Goal: Transaction & Acquisition: Purchase product/service

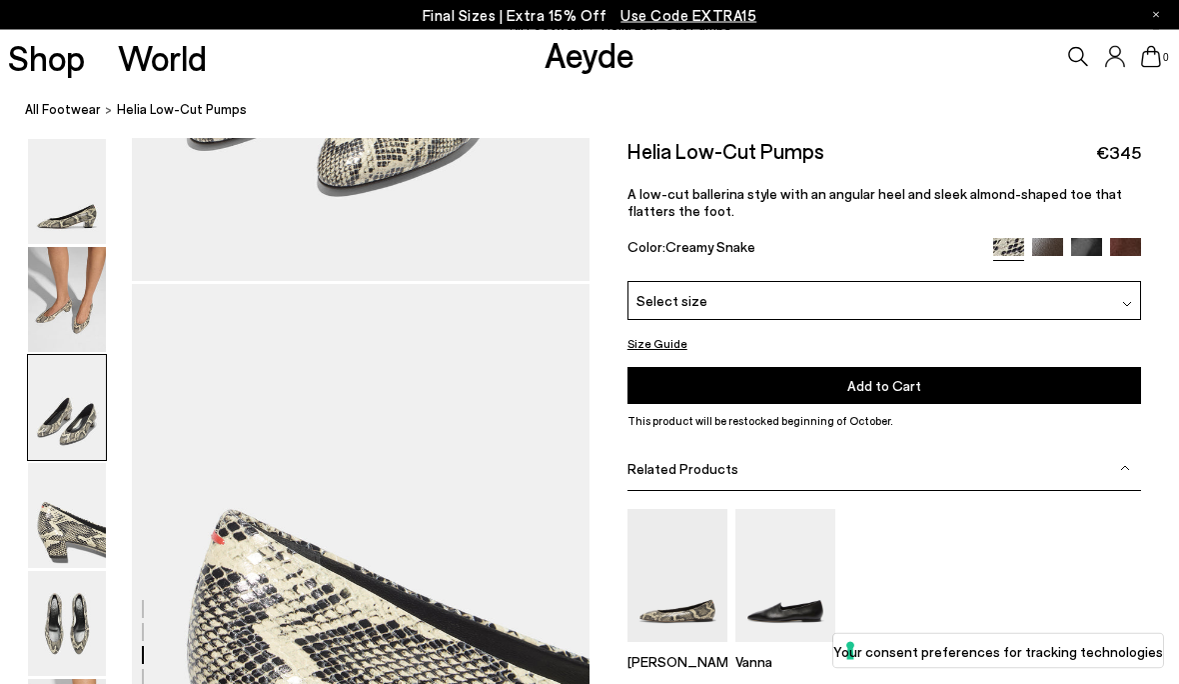
scroll to position [1629, 0]
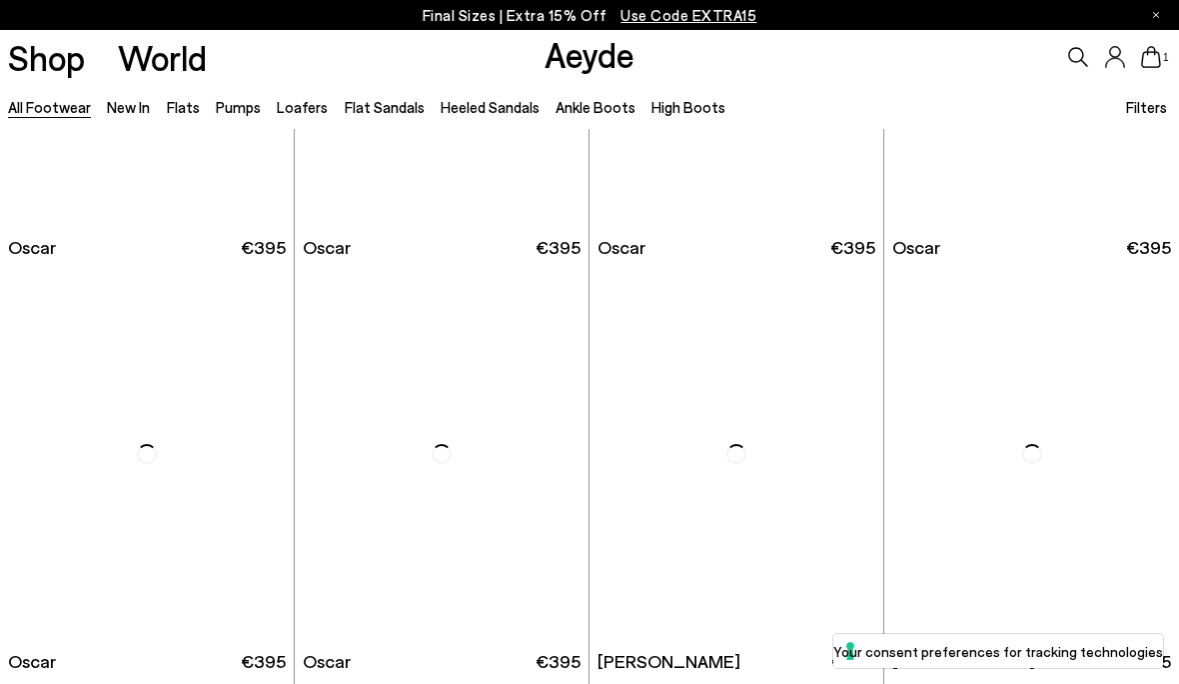
scroll to position [2889, 0]
